Goal: Check status: Check status

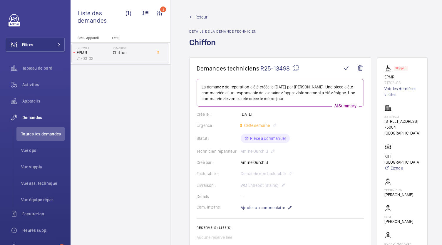
scroll to position [245, 0]
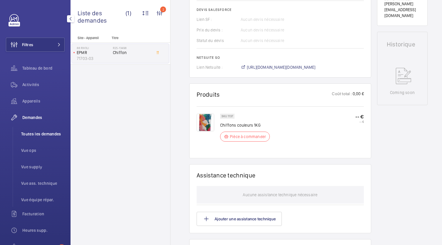
click at [50, 130] on li "Toutes les demandes" at bounding box center [40, 134] width 48 height 14
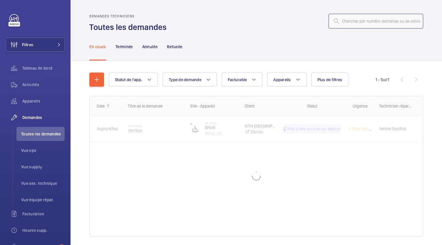
click at [358, 23] on input "text" at bounding box center [376, 21] width 95 height 15
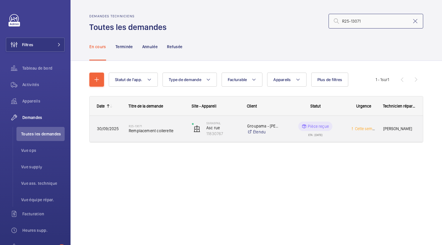
type input "R25-13071"
click at [144, 129] on span "Remplacement collerette" at bounding box center [157, 131] width 56 height 6
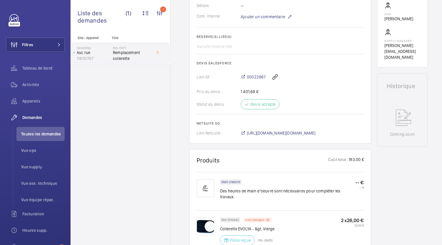
scroll to position [203, 0]
click at [262, 130] on span "[URL][DOMAIN_NAME][DOMAIN_NAME]" at bounding box center [281, 133] width 69 height 6
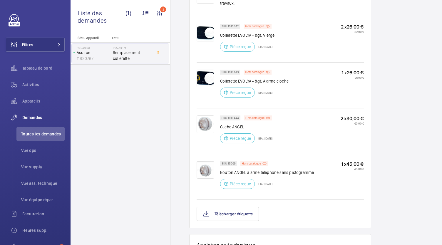
scroll to position [394, 0]
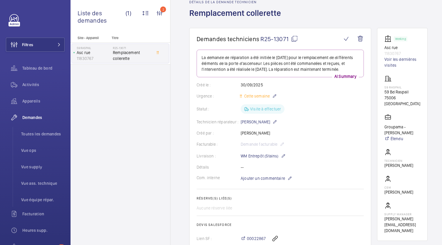
scroll to position [29, 0]
